Goal: Information Seeking & Learning: Learn about a topic

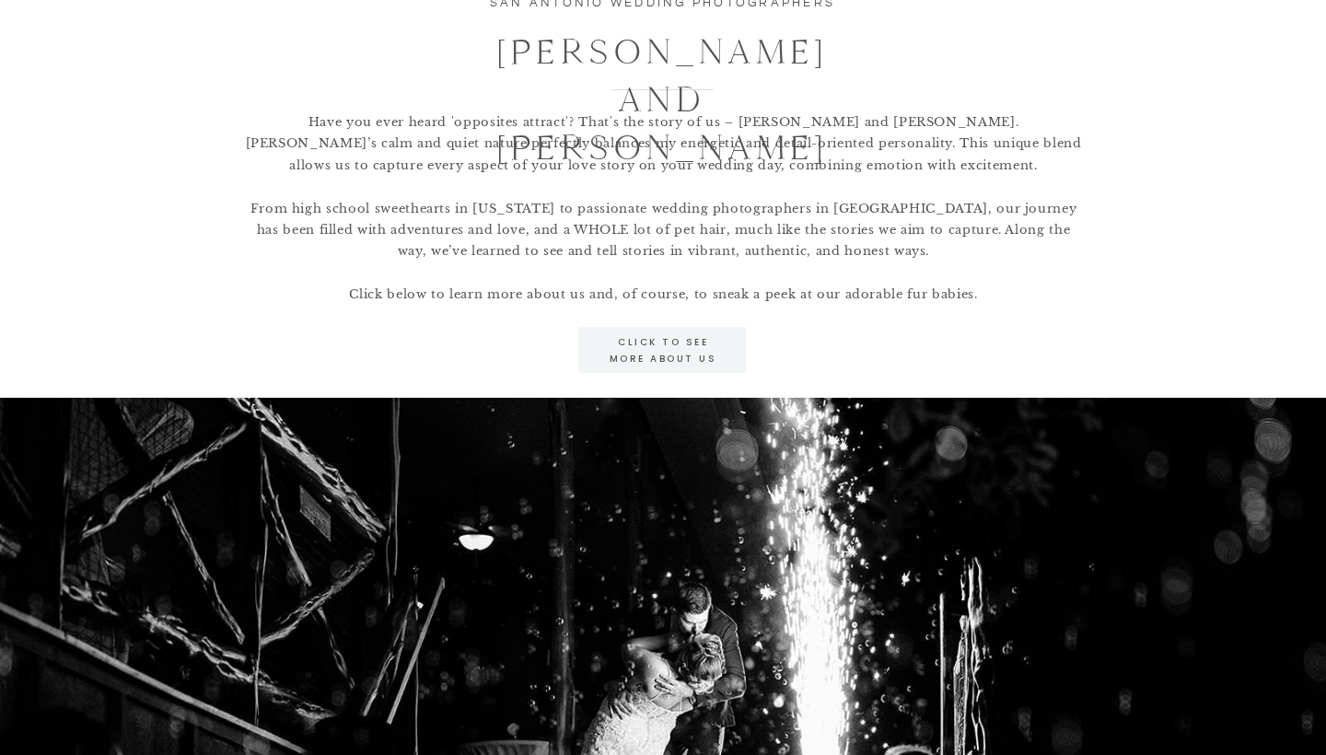
scroll to position [1902, 0]
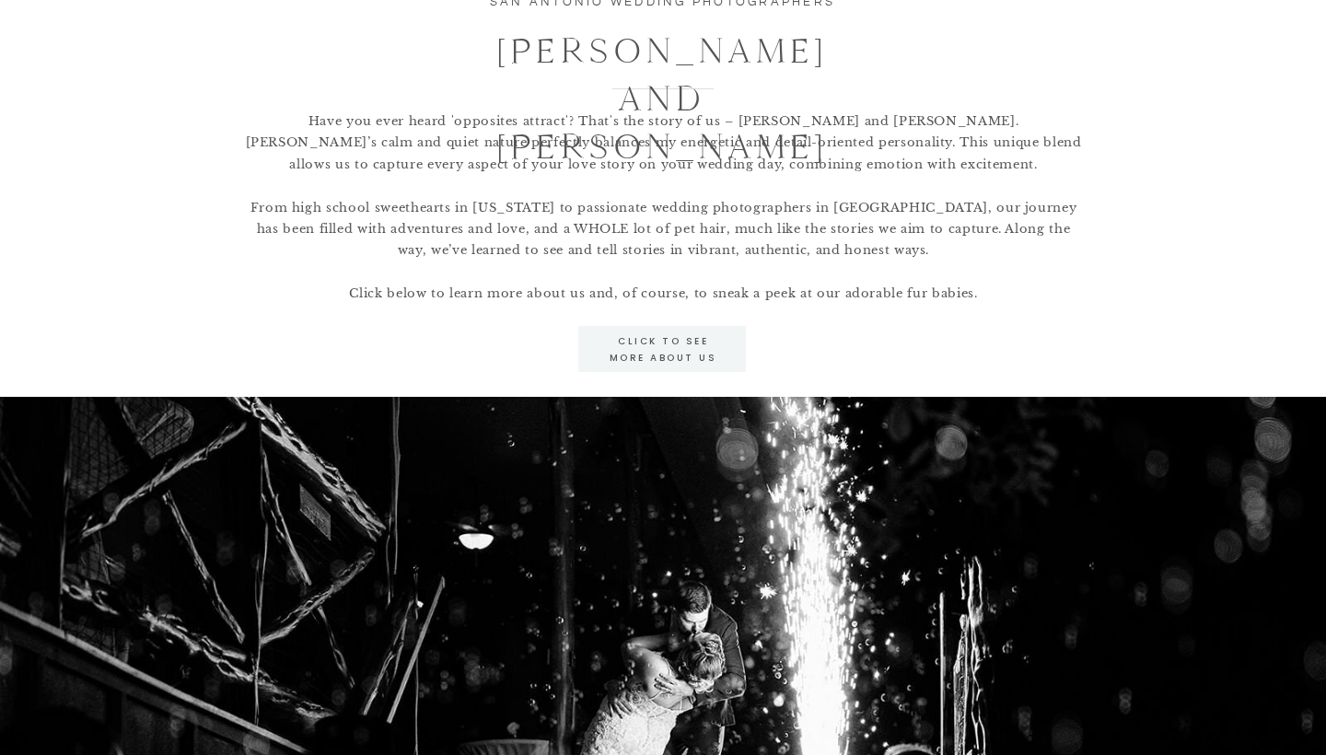
click at [630, 352] on p "click to see more about us" at bounding box center [663, 349] width 140 height 32
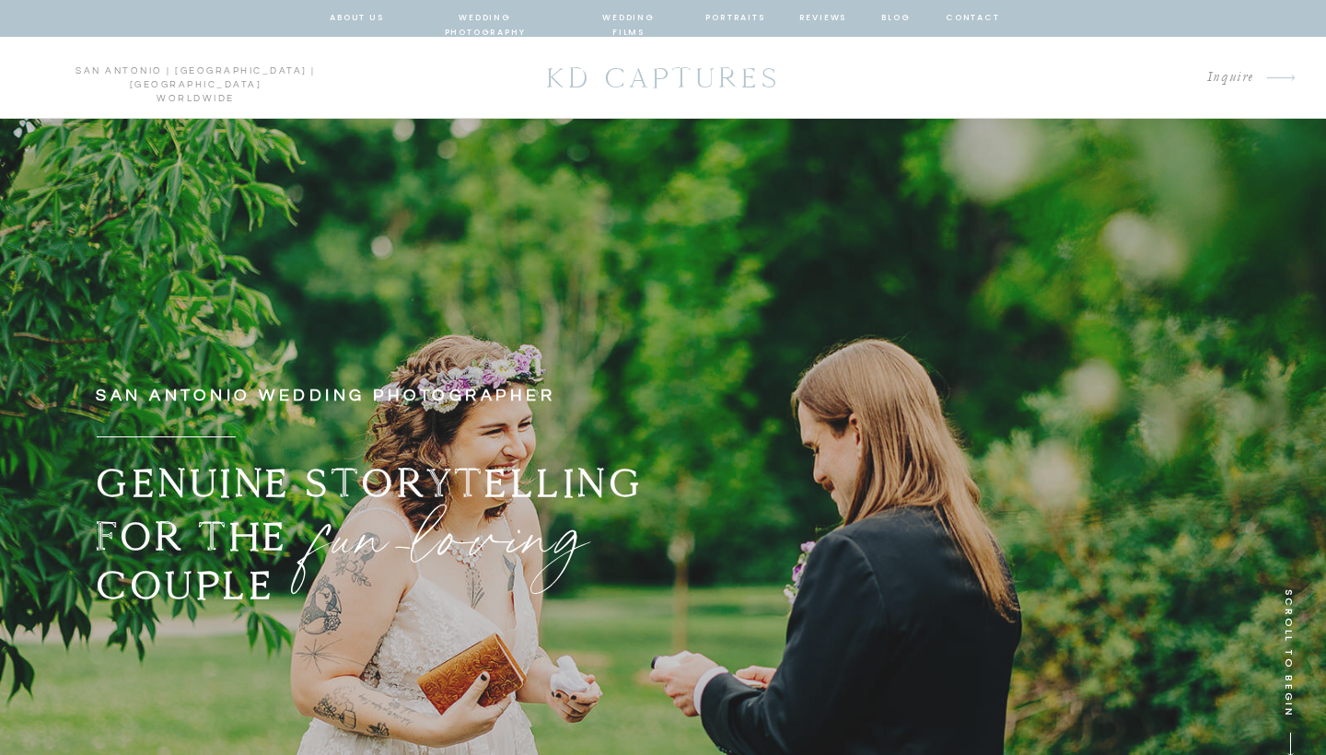
scroll to position [0, 0]
click at [635, 17] on nav "wedding films" at bounding box center [628, 18] width 87 height 17
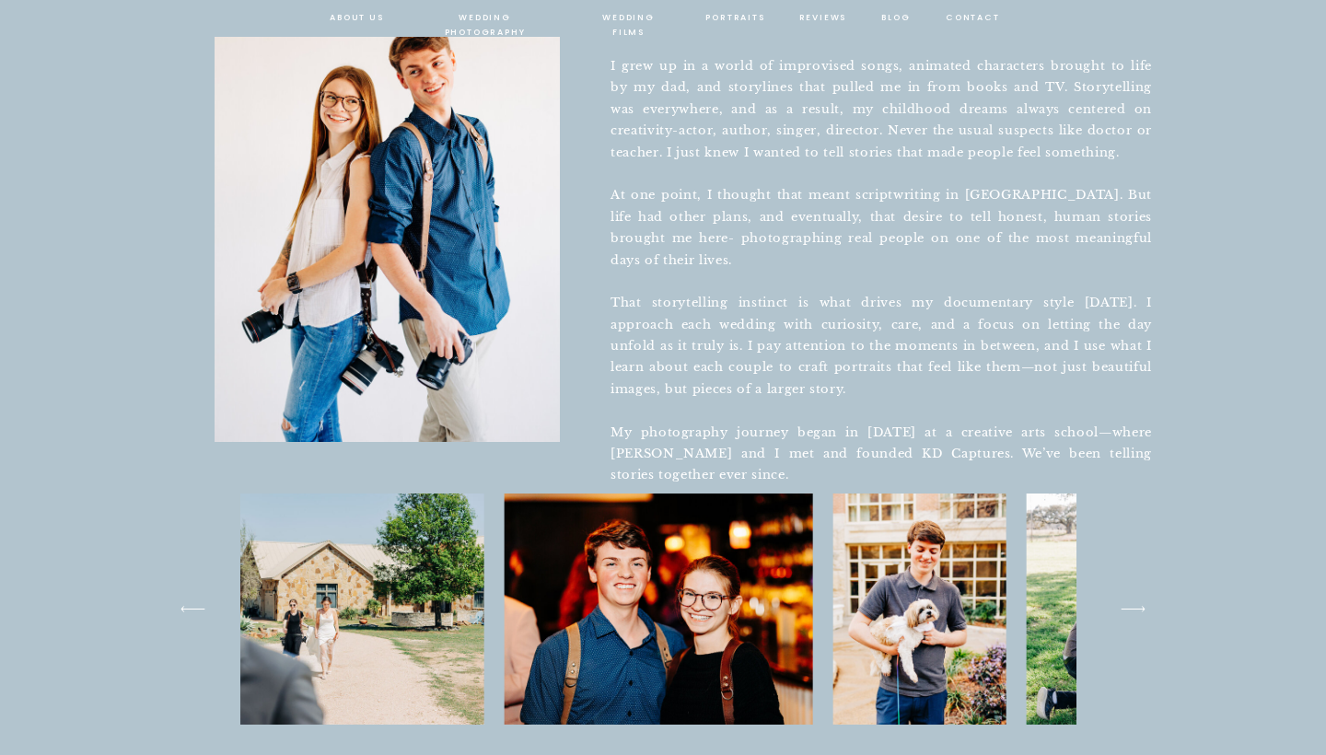
scroll to position [825, 0]
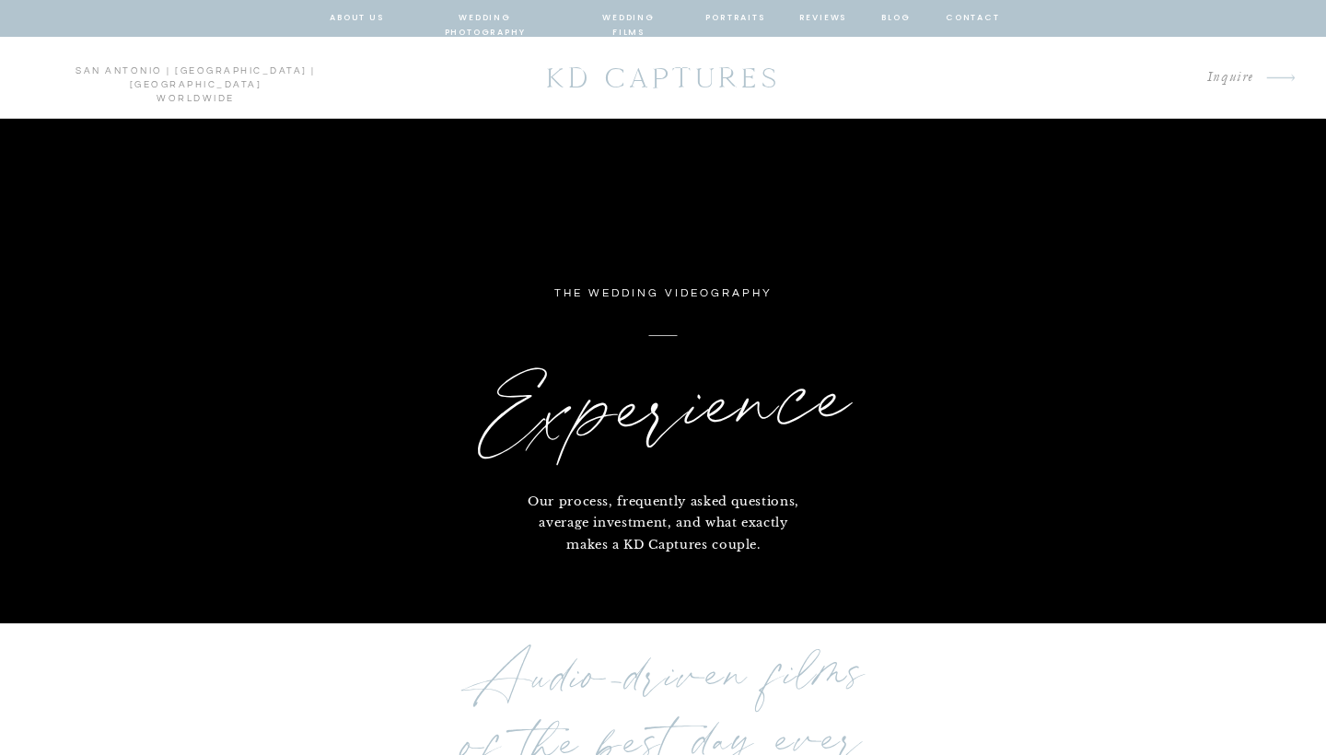
click at [514, 22] on nav "wedding photography" at bounding box center [484, 18] width 135 height 17
